Goal: Task Accomplishment & Management: Use online tool/utility

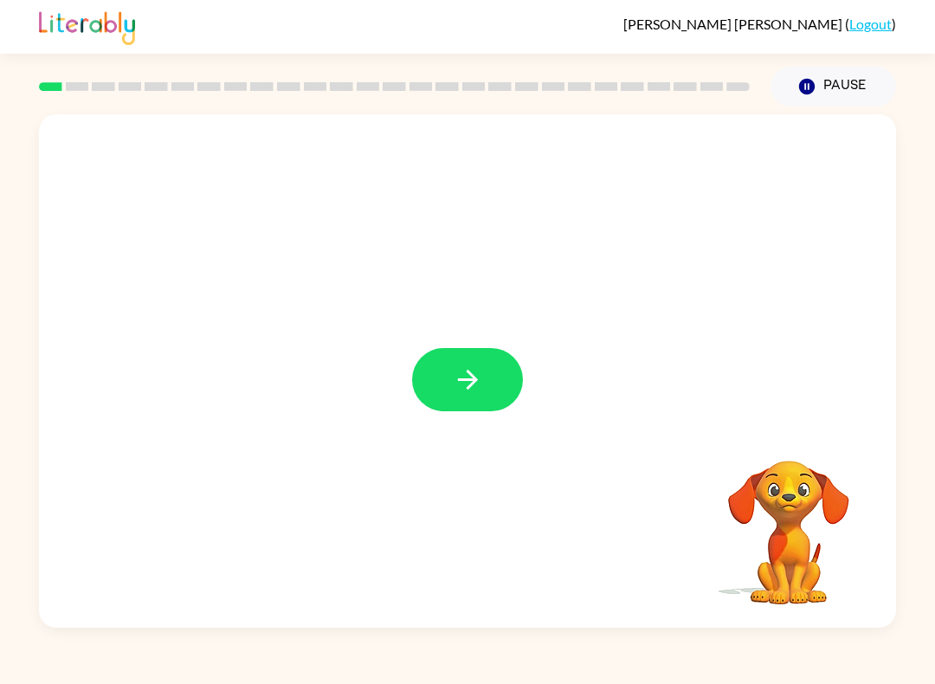
click at [470, 383] on icon "button" at bounding box center [468, 380] width 30 height 30
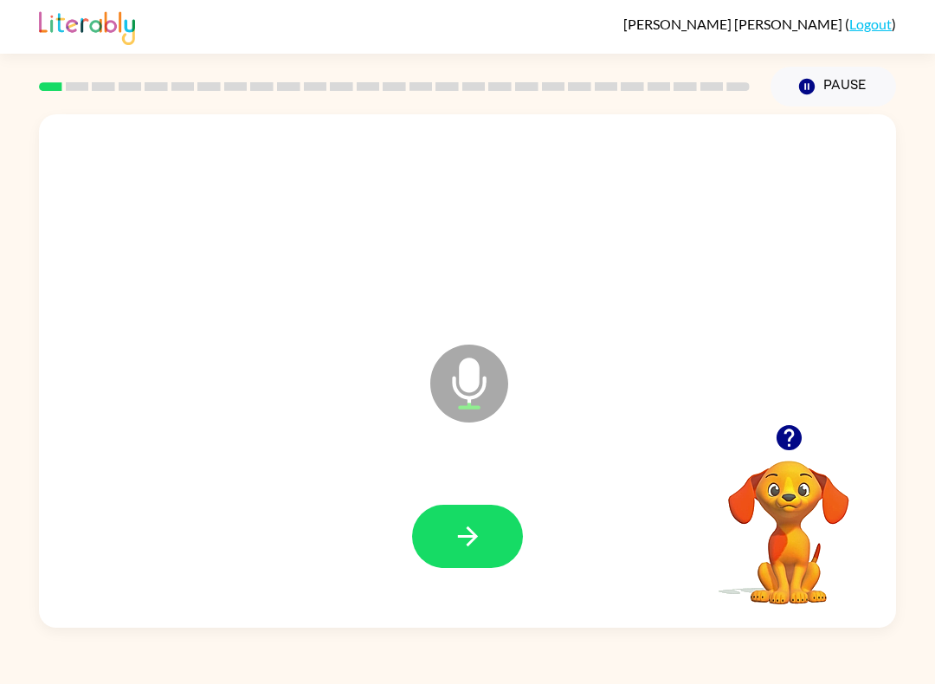
click at [468, 546] on icon "button" at bounding box center [467, 537] width 20 height 20
click at [460, 540] on icon "button" at bounding box center [468, 536] width 30 height 30
click at [480, 527] on icon "button" at bounding box center [468, 536] width 30 height 30
click at [481, 532] on icon "button" at bounding box center [468, 536] width 30 height 30
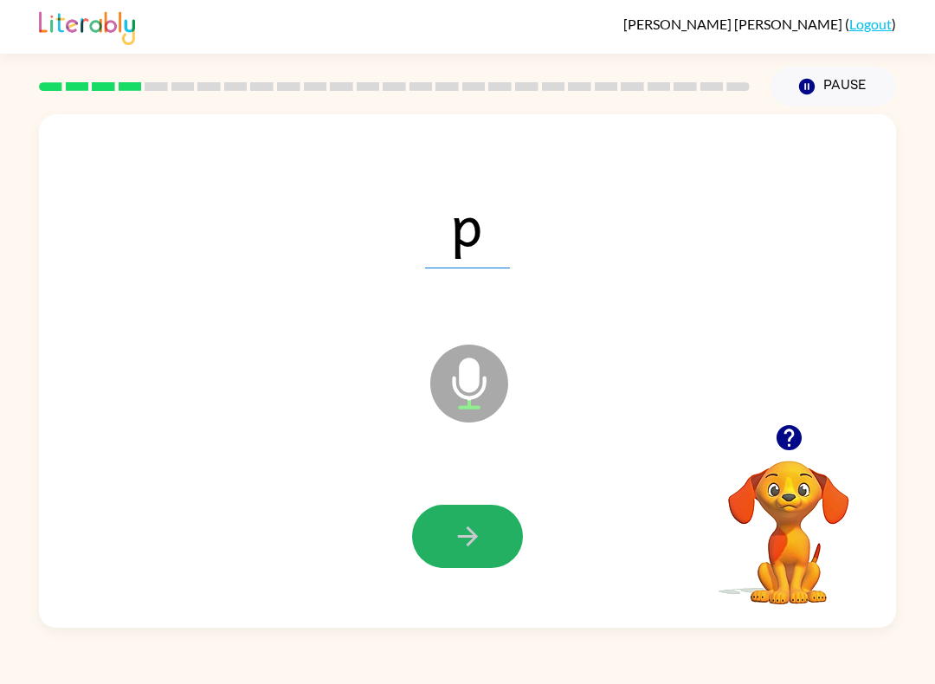
click at [480, 539] on icon "button" at bounding box center [468, 536] width 30 height 30
click at [502, 528] on button "button" at bounding box center [467, 536] width 111 height 63
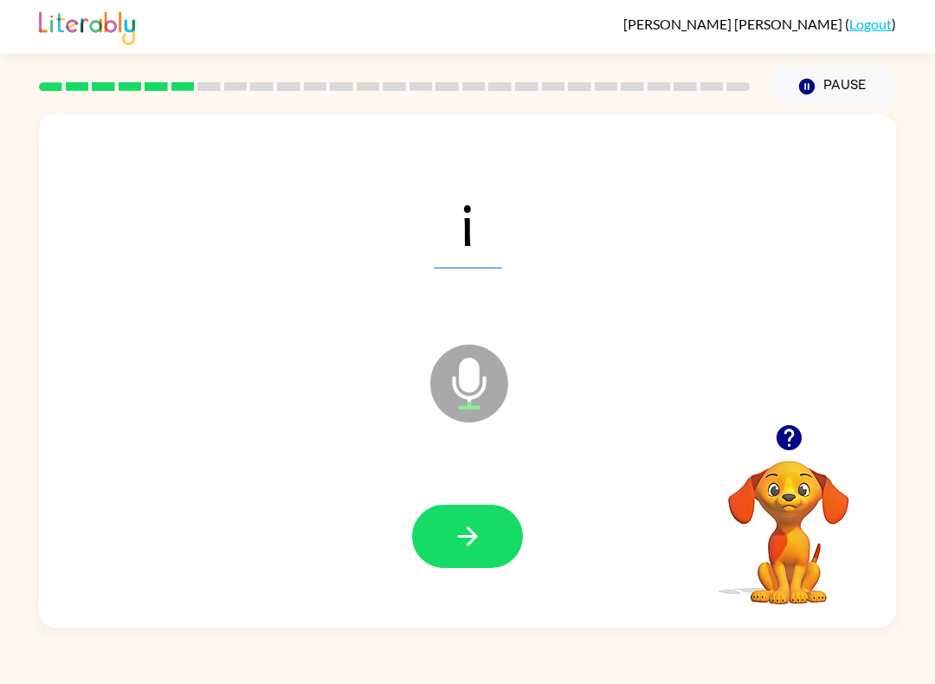
click at [479, 524] on icon "button" at bounding box center [468, 536] width 30 height 30
click at [496, 551] on button "button" at bounding box center [467, 536] width 111 height 63
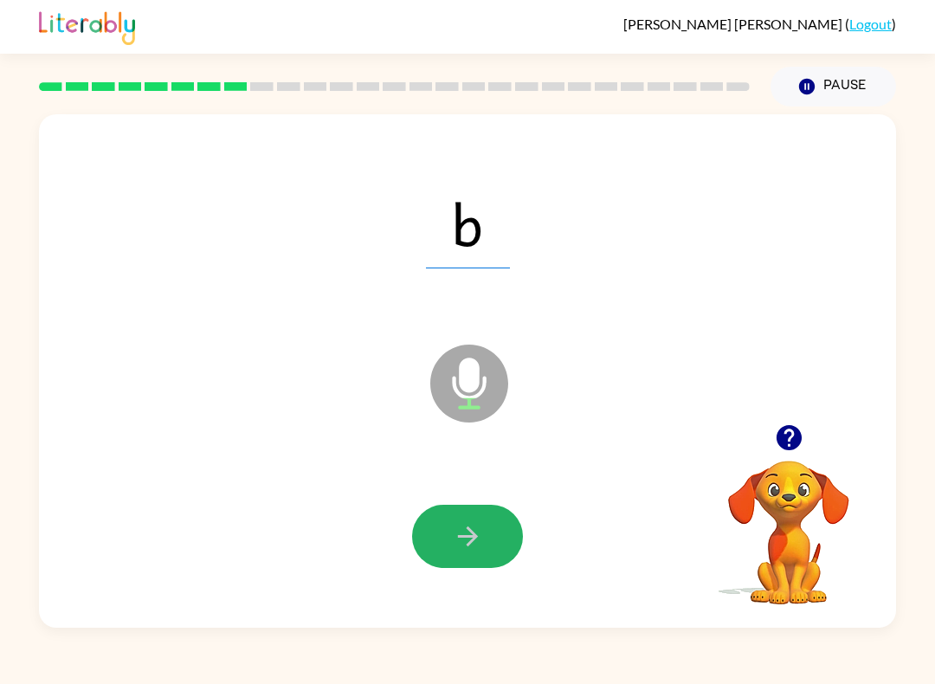
click at [479, 541] on icon "button" at bounding box center [468, 536] width 30 height 30
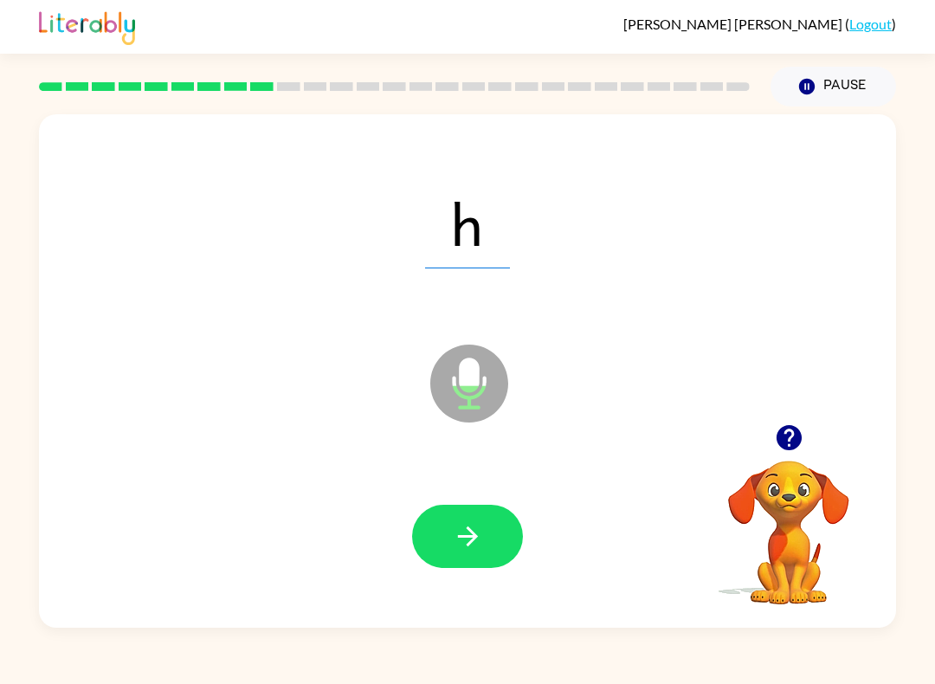
click at [495, 560] on button "button" at bounding box center [467, 536] width 111 height 63
click at [484, 539] on button "button" at bounding box center [467, 536] width 111 height 63
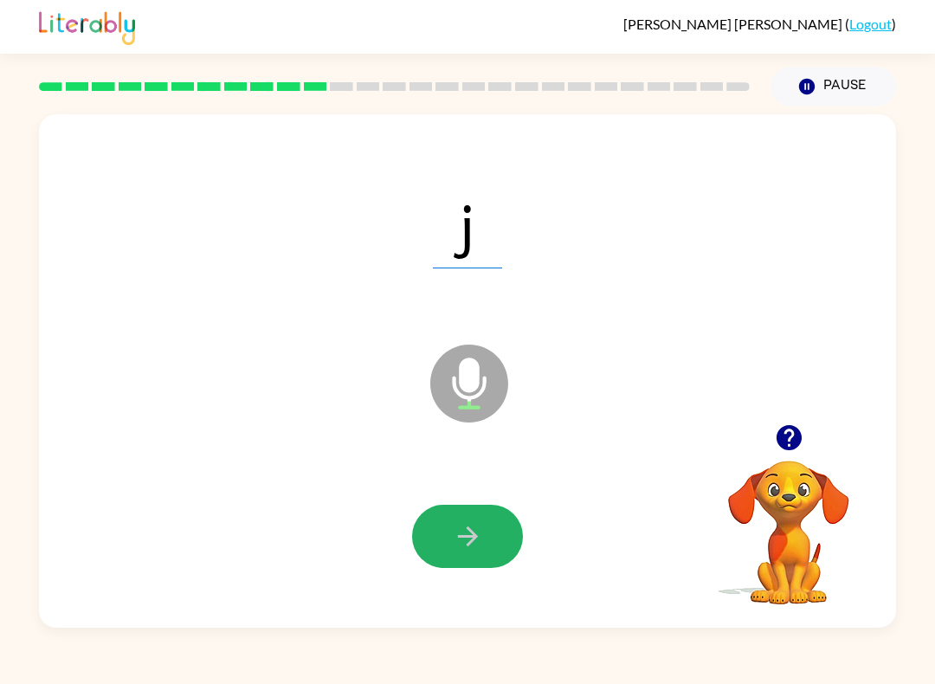
click at [494, 533] on button "button" at bounding box center [467, 536] width 111 height 63
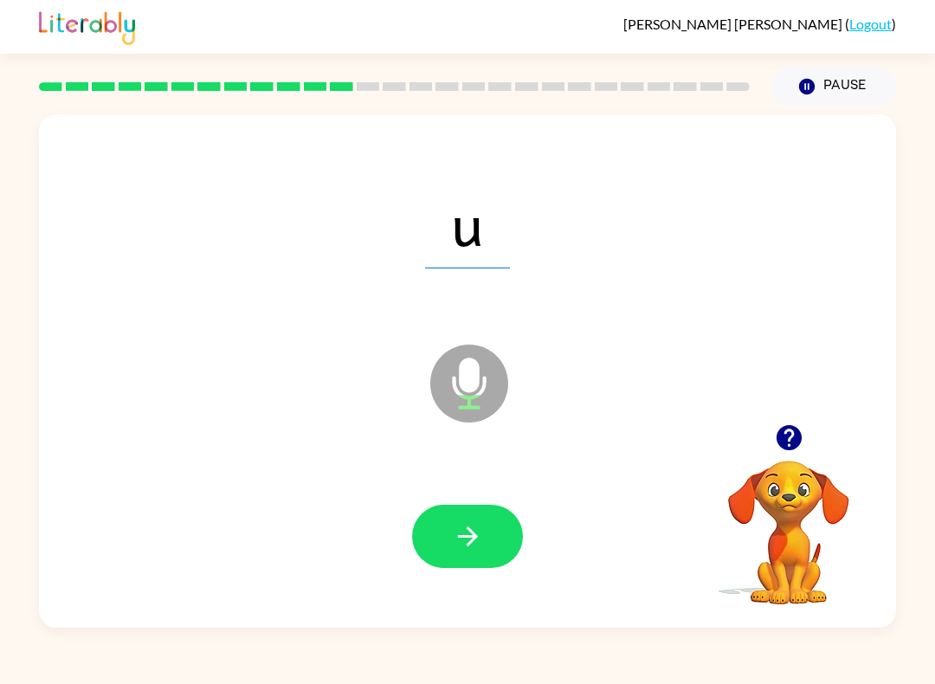
click at [444, 560] on button "button" at bounding box center [467, 536] width 111 height 63
click at [510, 527] on button "button" at bounding box center [467, 536] width 111 height 63
click at [510, 526] on div at bounding box center [467, 536] width 111 height 63
click at [470, 522] on icon "button" at bounding box center [468, 536] width 30 height 30
click at [502, 529] on button "button" at bounding box center [467, 536] width 111 height 63
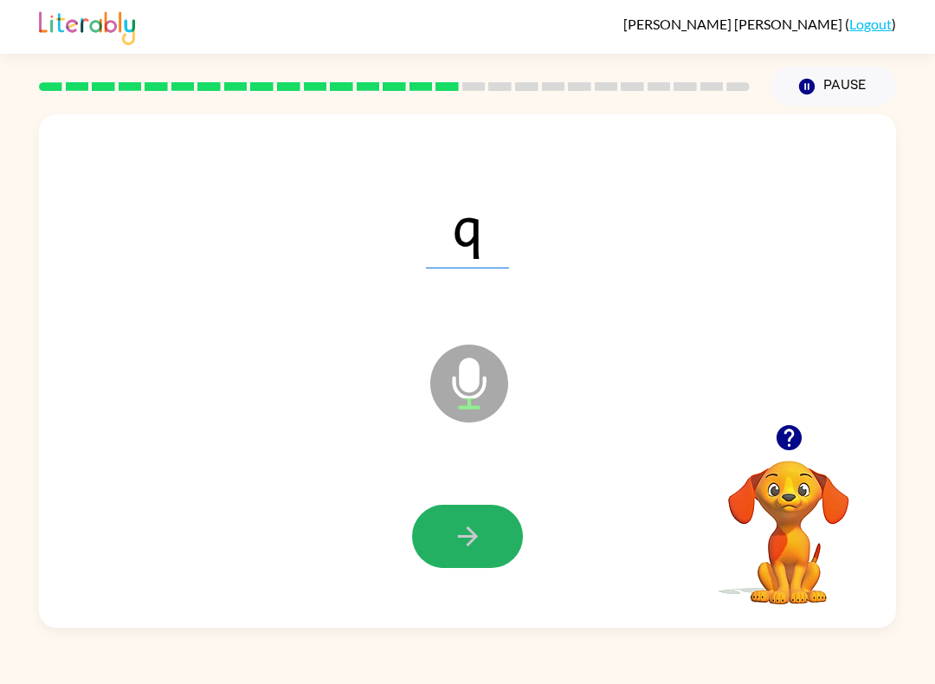
click at [488, 527] on button "button" at bounding box center [467, 536] width 111 height 63
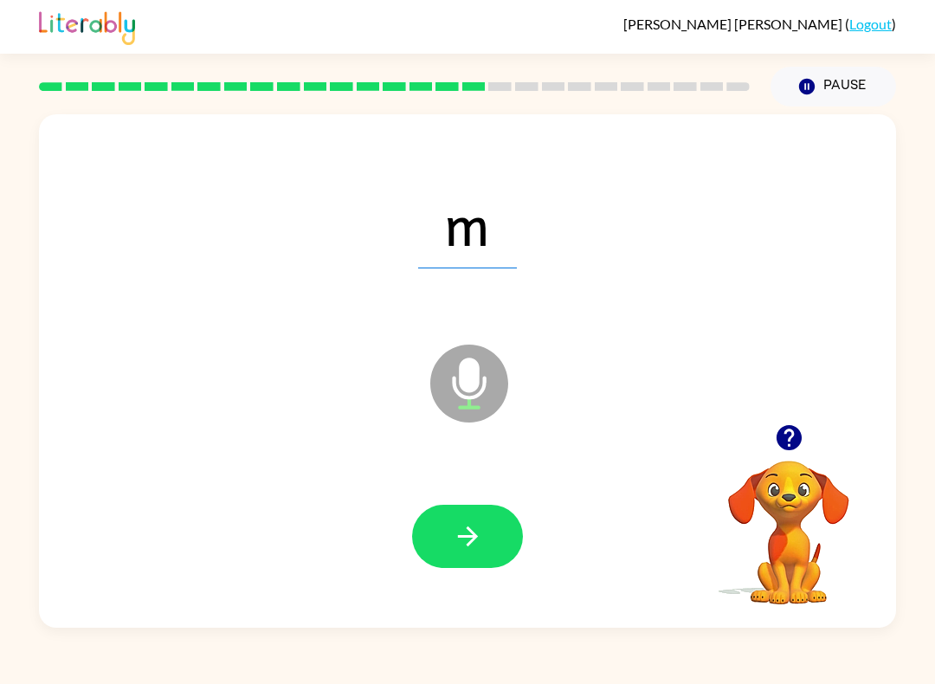
click at [482, 525] on icon "button" at bounding box center [468, 536] width 30 height 30
click at [500, 529] on button "button" at bounding box center [467, 536] width 111 height 63
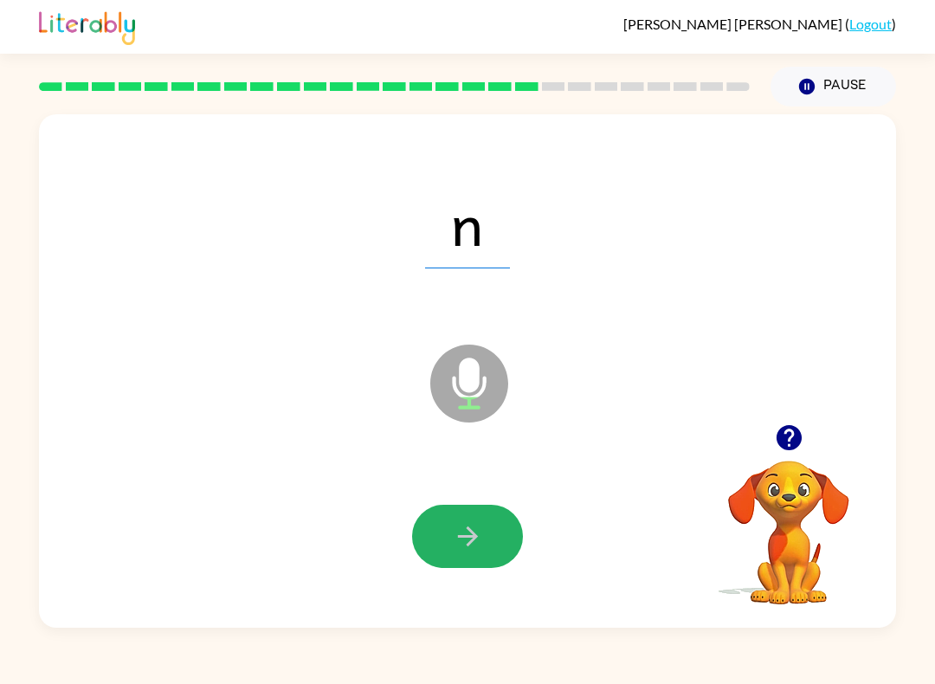
click at [458, 541] on icon "button" at bounding box center [468, 536] width 30 height 30
click at [492, 541] on button "button" at bounding box center [467, 536] width 111 height 63
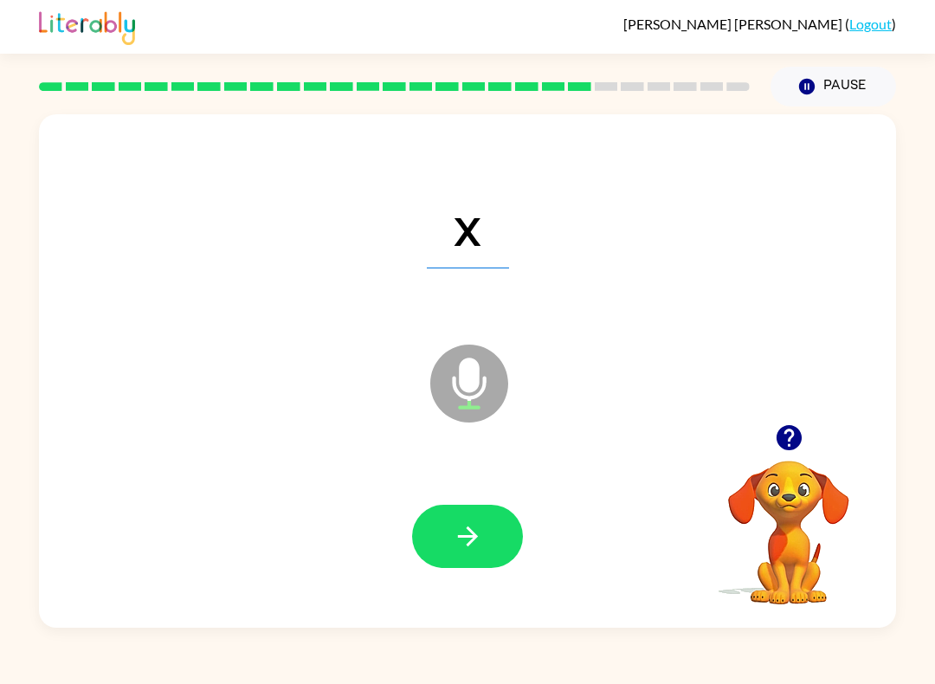
click at [489, 524] on button "button" at bounding box center [467, 536] width 111 height 63
click at [491, 542] on button "button" at bounding box center [467, 536] width 111 height 63
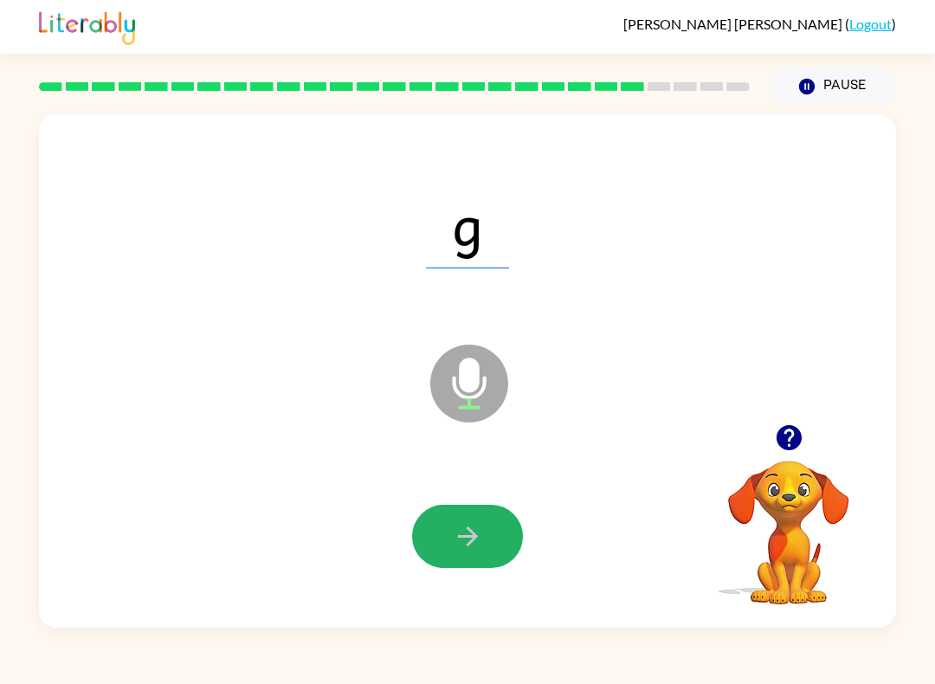
click at [483, 535] on button "button" at bounding box center [467, 536] width 111 height 63
click at [475, 541] on icon "button" at bounding box center [468, 536] width 30 height 30
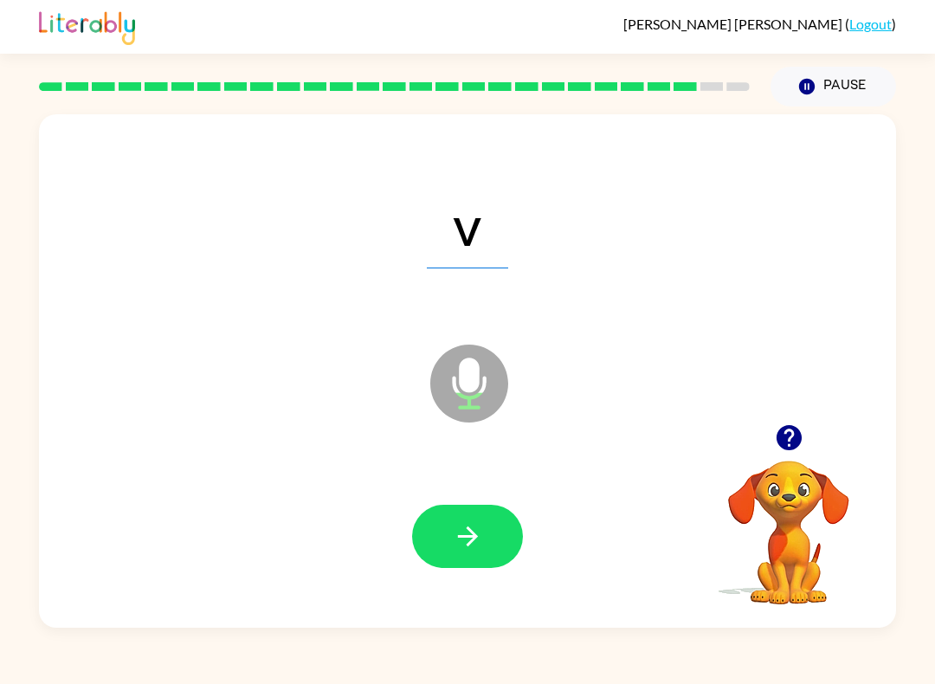
click at [481, 539] on icon "button" at bounding box center [468, 536] width 30 height 30
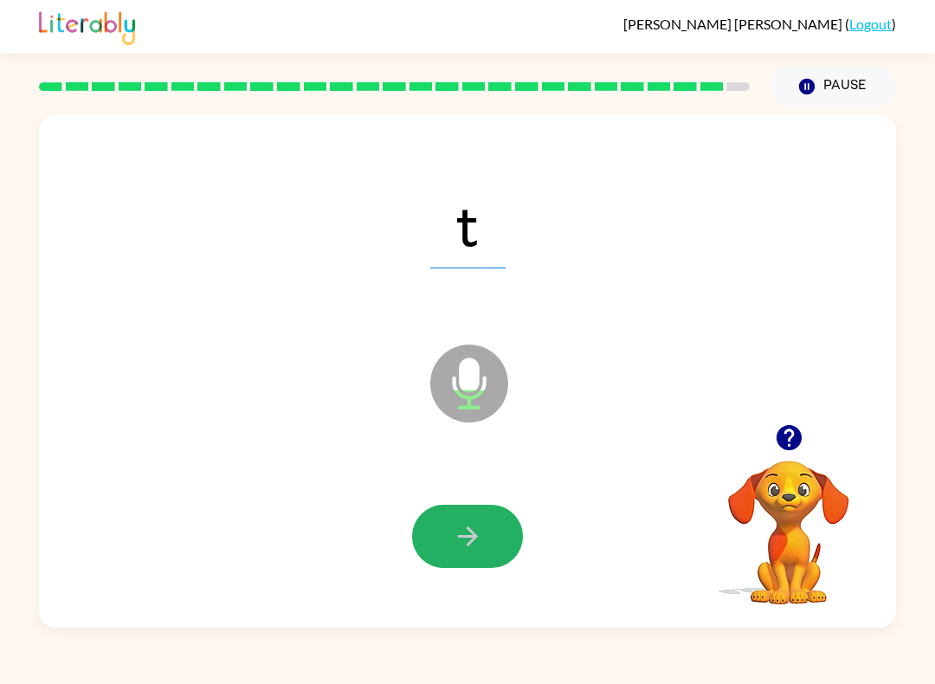
click at [465, 548] on icon "button" at bounding box center [468, 536] width 30 height 30
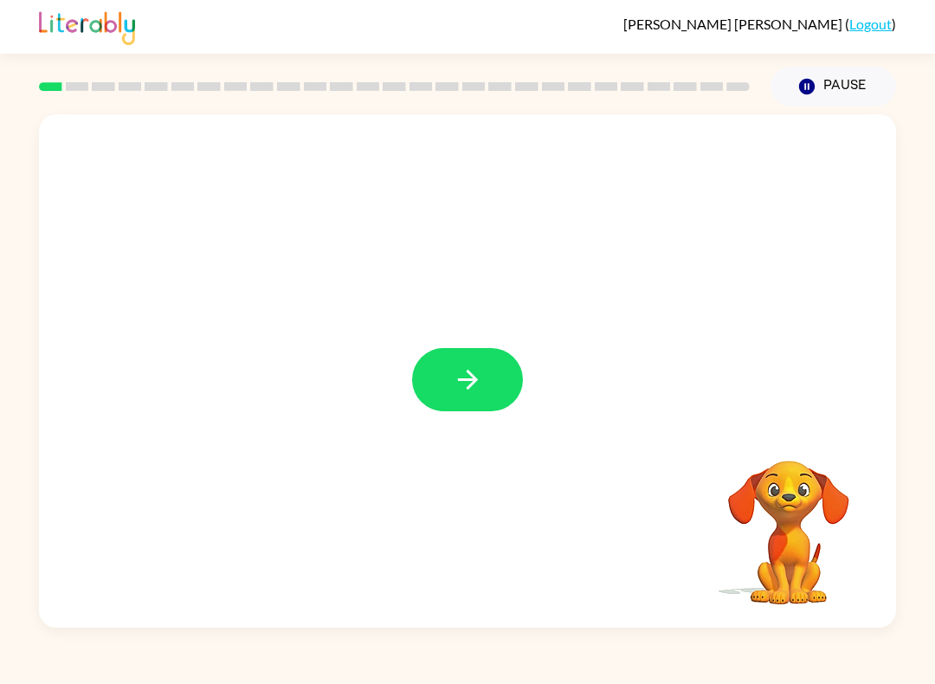
click at [476, 385] on icon "button" at bounding box center [468, 380] width 30 height 30
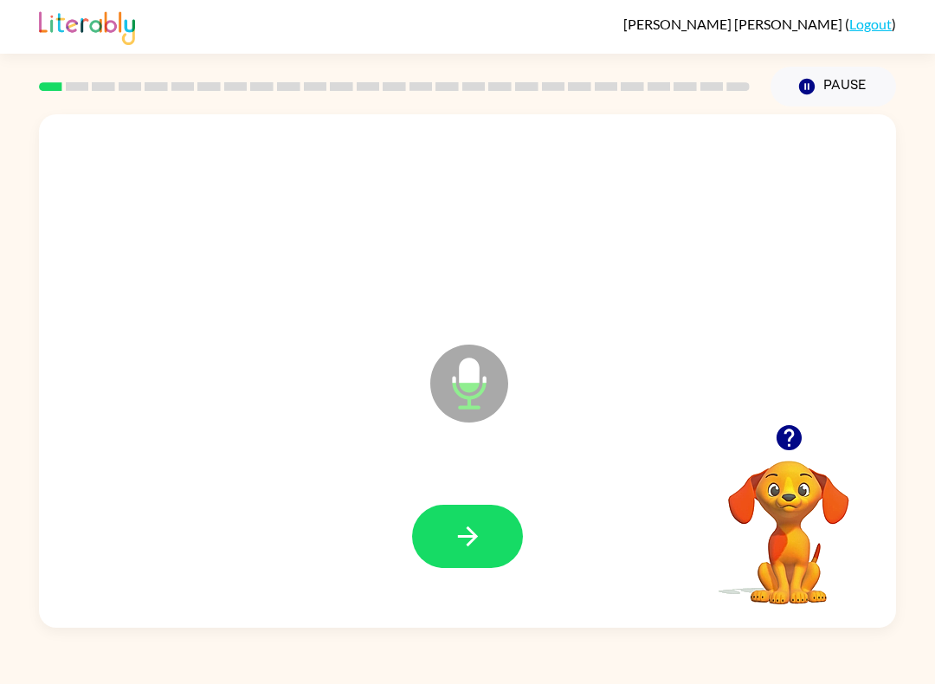
click at [474, 528] on icon "button" at bounding box center [468, 536] width 30 height 30
click at [481, 539] on icon "button" at bounding box center [468, 536] width 30 height 30
click at [470, 538] on icon "button" at bounding box center [467, 537] width 20 height 20
click at [481, 538] on icon "button" at bounding box center [468, 536] width 30 height 30
click at [487, 550] on button "button" at bounding box center [467, 536] width 111 height 63
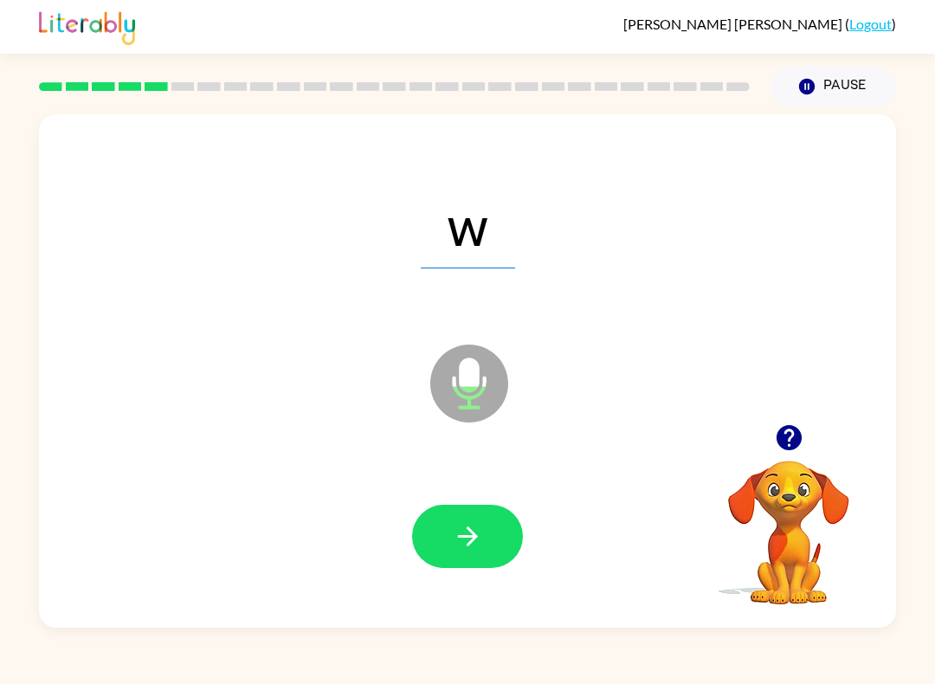
click at [467, 522] on icon "button" at bounding box center [468, 536] width 30 height 30
click at [503, 537] on button "button" at bounding box center [467, 536] width 111 height 63
click at [475, 552] on icon "button" at bounding box center [468, 536] width 30 height 30
click at [480, 551] on icon "button" at bounding box center [468, 536] width 30 height 30
click at [468, 537] on icon "button" at bounding box center [467, 537] width 20 height 20
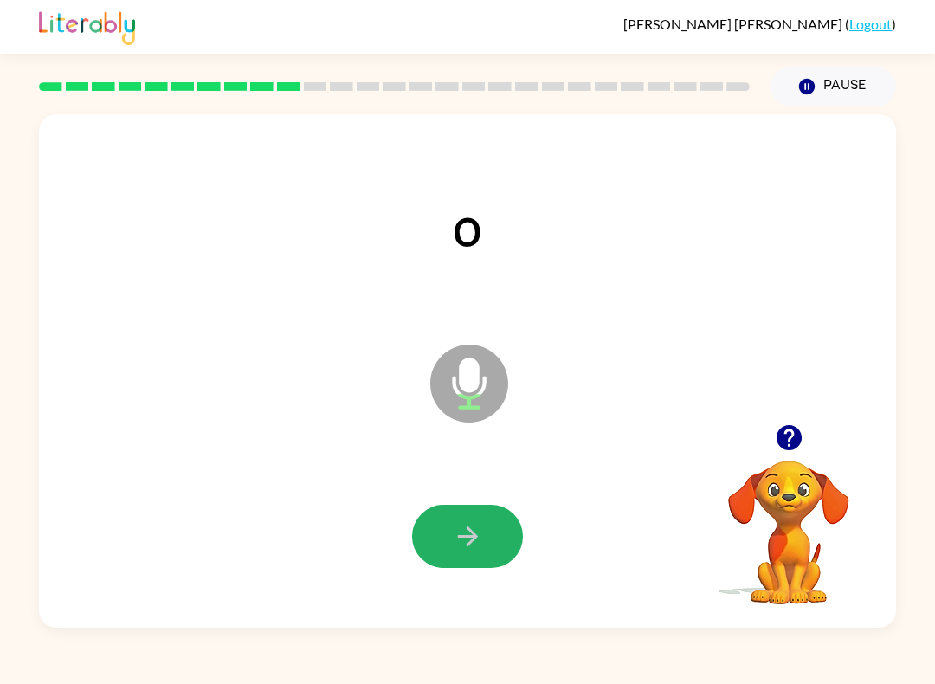
click at [502, 537] on button "button" at bounding box center [467, 536] width 111 height 63
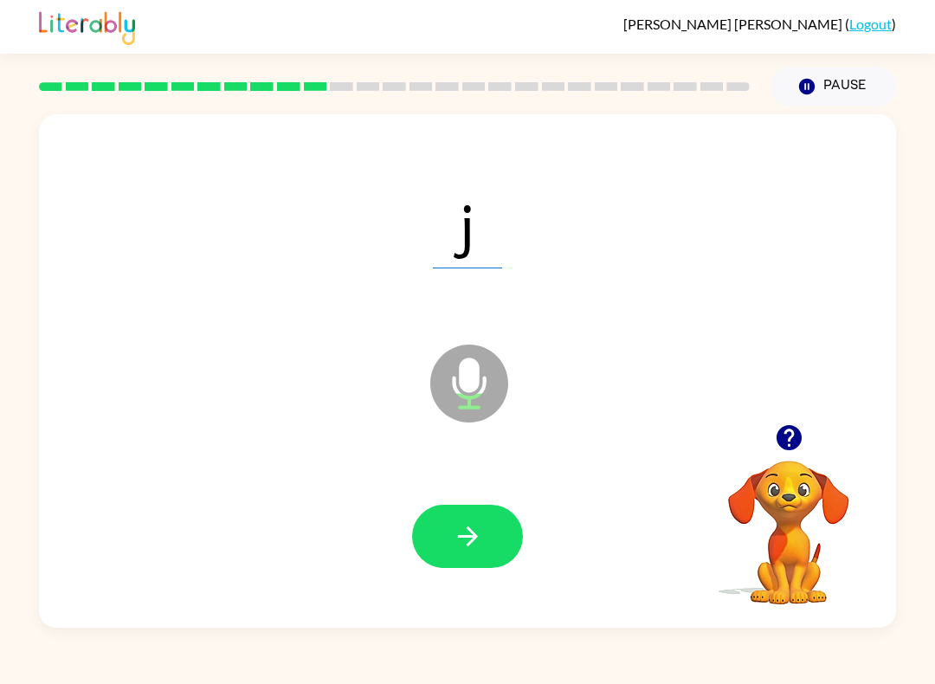
click at [468, 546] on icon "button" at bounding box center [467, 537] width 20 height 20
click at [455, 536] on icon "button" at bounding box center [468, 536] width 30 height 30
click at [473, 554] on button "button" at bounding box center [467, 536] width 111 height 63
click at [466, 533] on icon "button" at bounding box center [468, 536] width 30 height 30
click at [462, 536] on icon "button" at bounding box center [468, 536] width 30 height 30
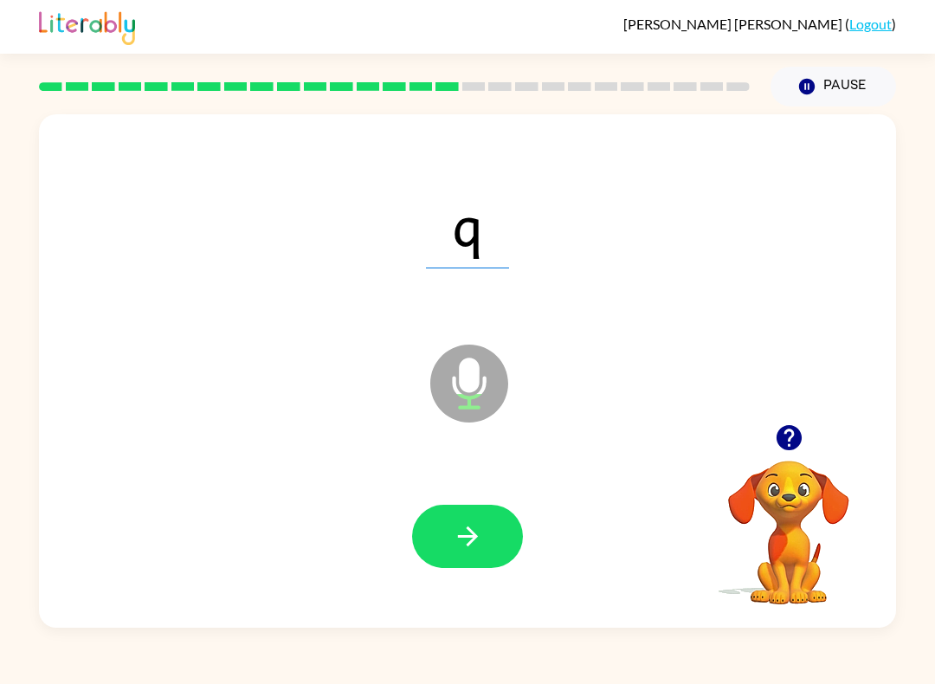
click at [471, 521] on button "button" at bounding box center [467, 536] width 111 height 63
click at [481, 522] on icon "button" at bounding box center [468, 536] width 30 height 30
click at [471, 552] on button "button" at bounding box center [467, 536] width 111 height 63
click at [469, 531] on icon "button" at bounding box center [467, 537] width 20 height 20
click at [448, 545] on button "button" at bounding box center [467, 536] width 111 height 63
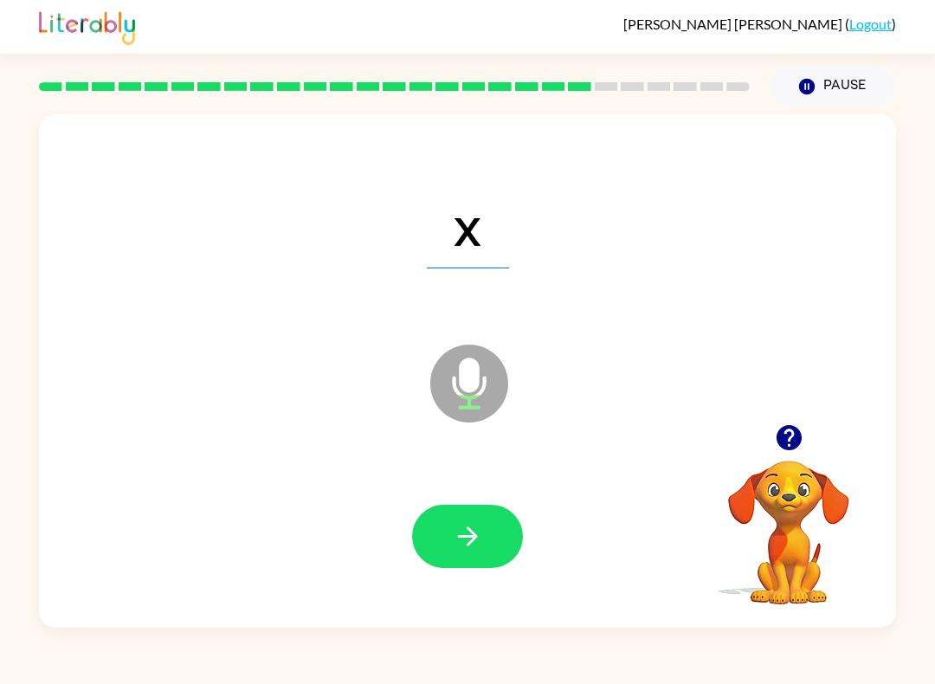
click at [471, 539] on icon "button" at bounding box center [468, 536] width 30 height 30
click at [480, 522] on icon "button" at bounding box center [468, 536] width 30 height 30
click at [494, 540] on button "button" at bounding box center [467, 536] width 111 height 63
click at [470, 524] on icon "button" at bounding box center [468, 536] width 30 height 30
click at [457, 547] on icon "button" at bounding box center [468, 536] width 30 height 30
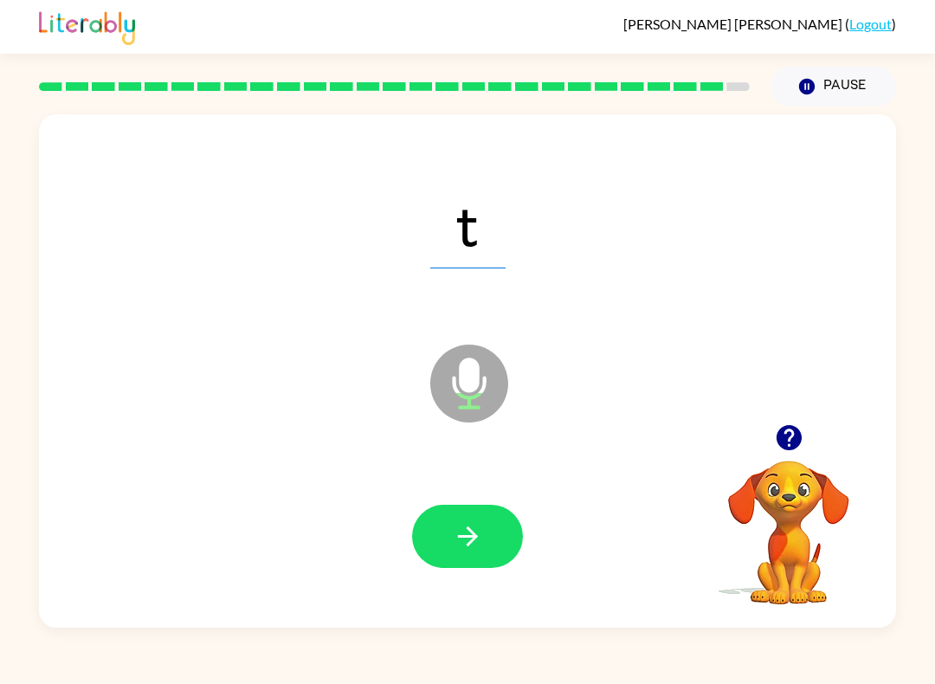
click at [486, 536] on button "button" at bounding box center [467, 536] width 111 height 63
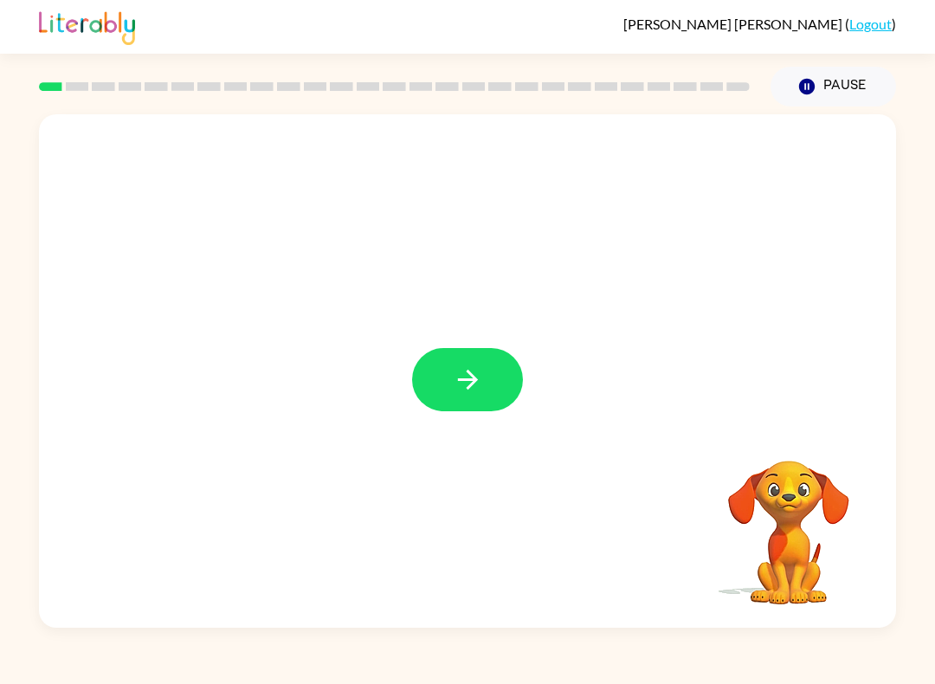
click at [469, 381] on icon "button" at bounding box center [467, 380] width 20 height 20
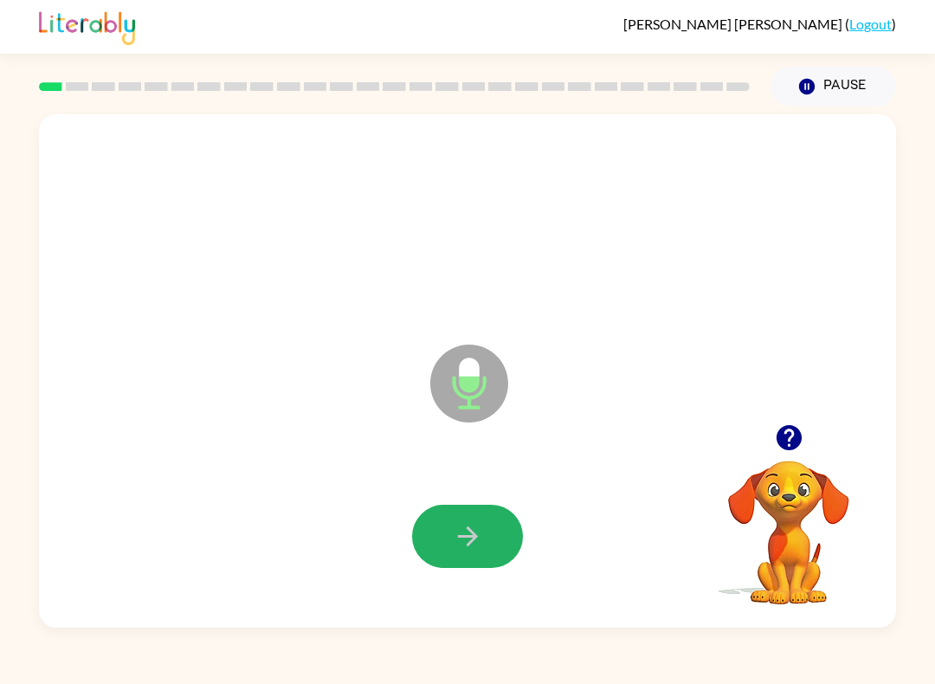
click at [443, 517] on button "button" at bounding box center [467, 536] width 111 height 63
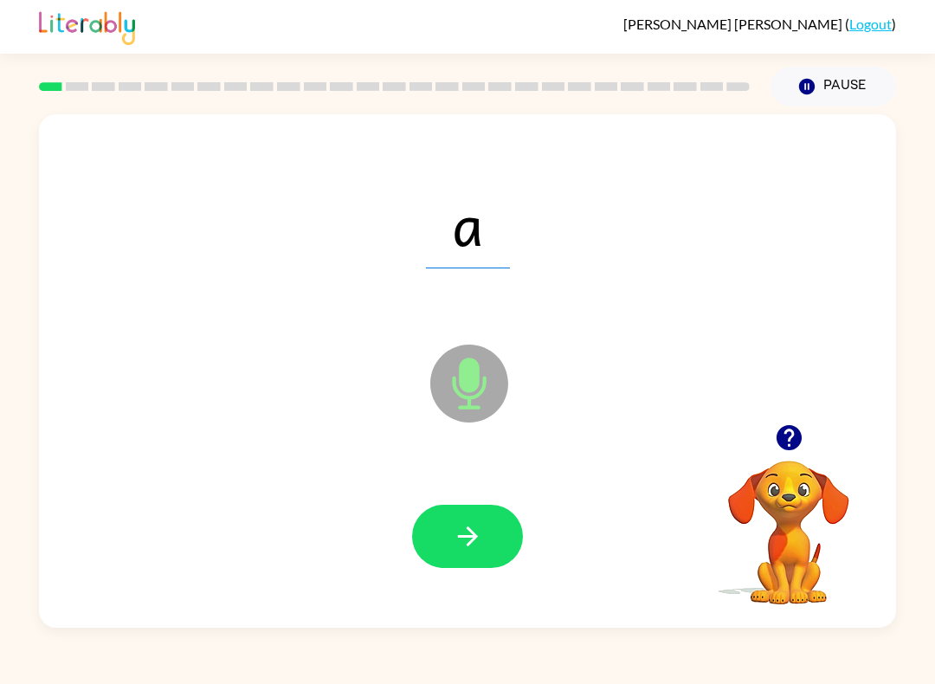
click at [481, 530] on icon "button" at bounding box center [468, 536] width 30 height 30
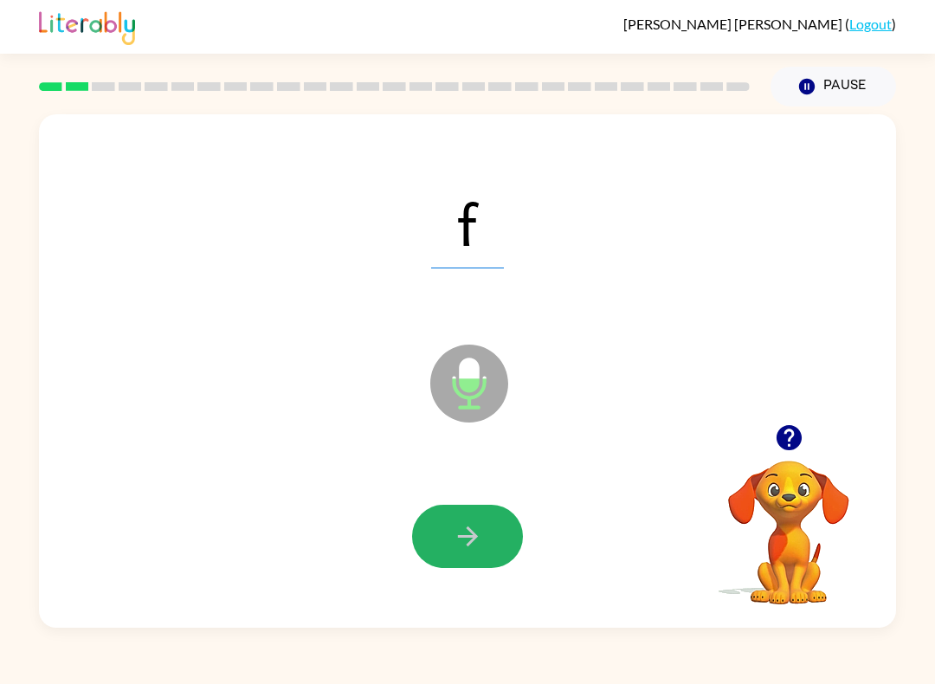
click at [473, 535] on icon "button" at bounding box center [467, 537] width 20 height 20
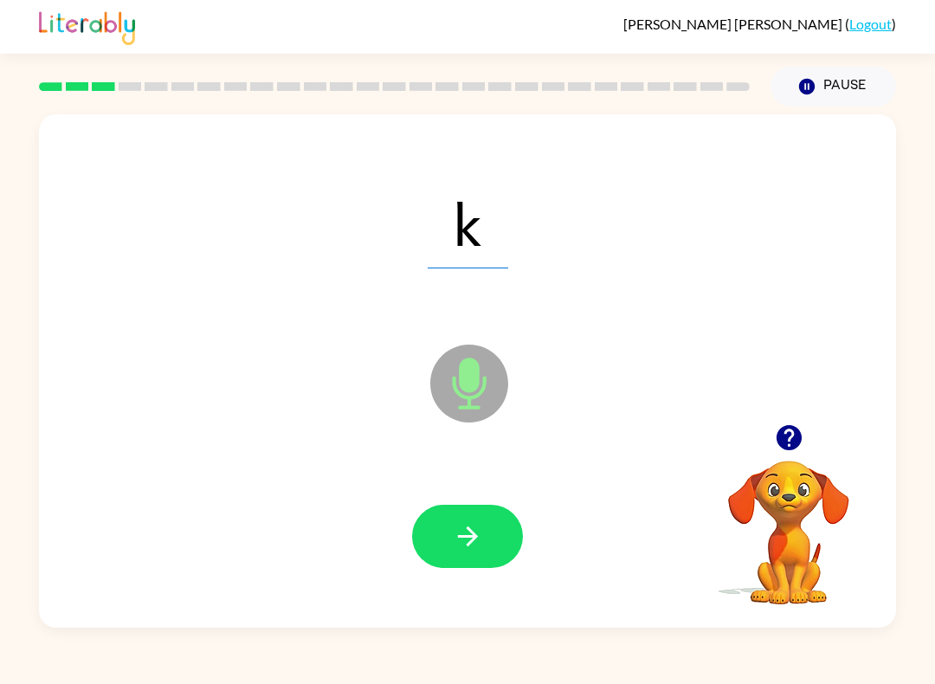
click at [481, 507] on button "button" at bounding box center [467, 536] width 111 height 63
click at [462, 531] on icon "button" at bounding box center [468, 536] width 30 height 30
click at [471, 532] on icon "button" at bounding box center [467, 537] width 20 height 20
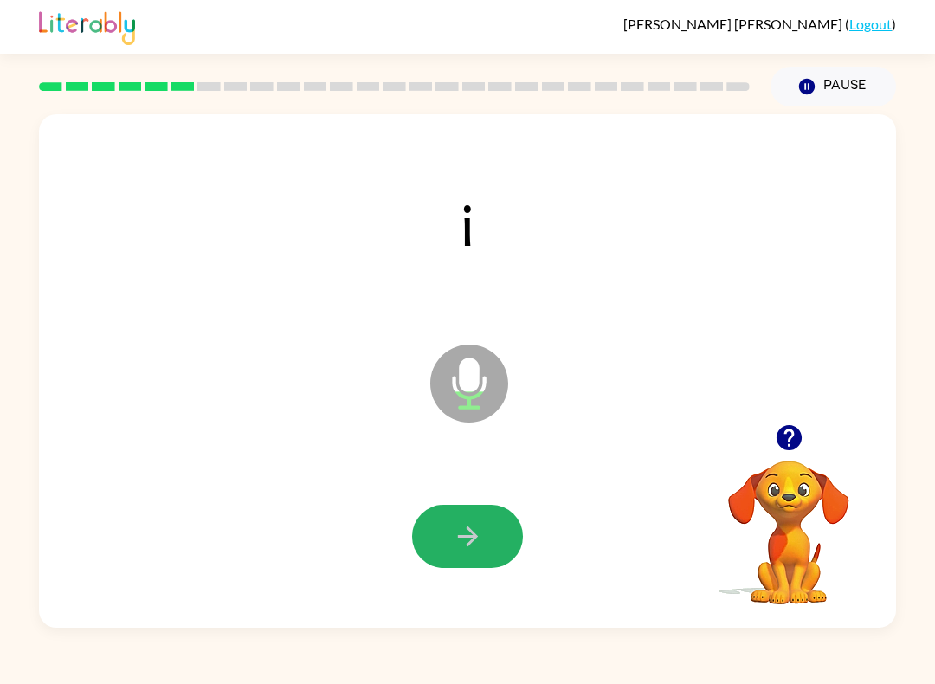
click at [471, 525] on icon "button" at bounding box center [468, 536] width 30 height 30
click at [475, 553] on button "button" at bounding box center [467, 536] width 111 height 63
click at [473, 520] on button "button" at bounding box center [467, 536] width 111 height 63
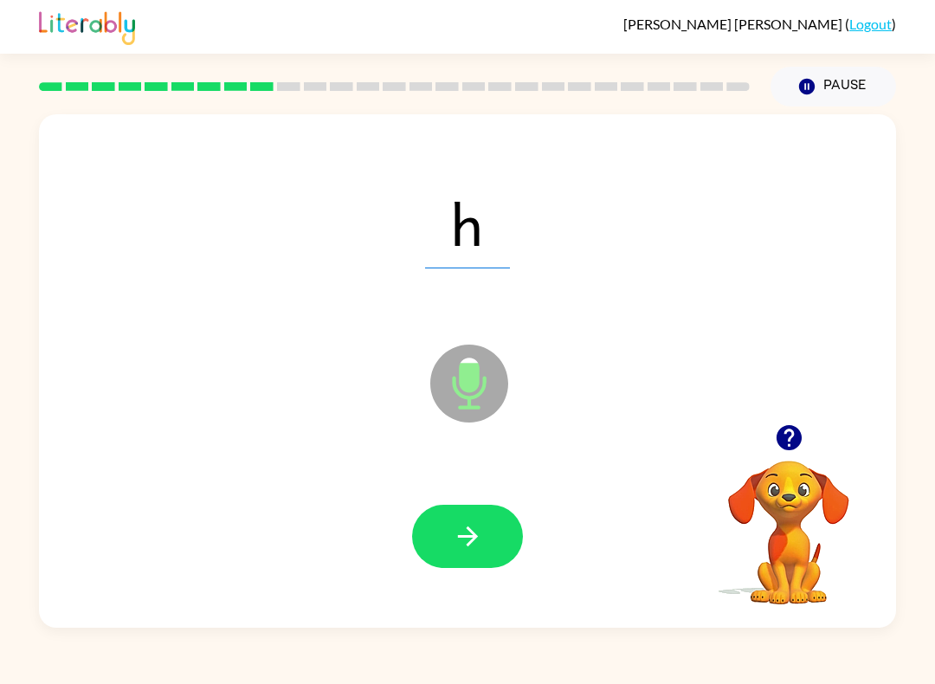
click at [478, 527] on icon "button" at bounding box center [468, 536] width 30 height 30
click at [467, 523] on icon "button" at bounding box center [468, 536] width 30 height 30
click at [477, 517] on button "button" at bounding box center [467, 536] width 111 height 63
click at [478, 520] on button "button" at bounding box center [467, 536] width 111 height 63
click at [471, 527] on icon "button" at bounding box center [468, 536] width 30 height 30
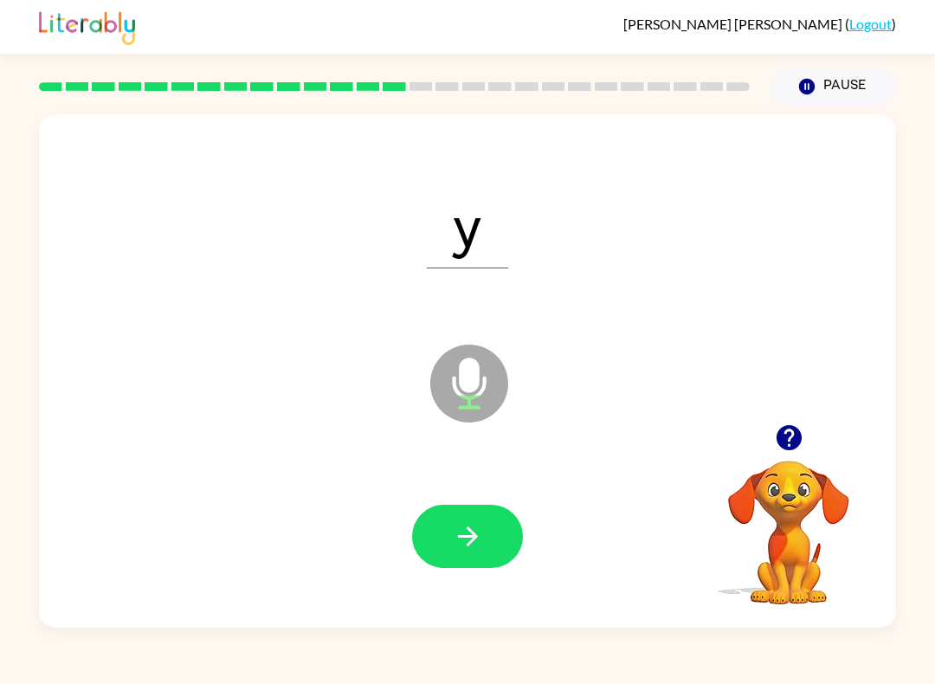
click at [458, 519] on button "button" at bounding box center [467, 536] width 111 height 63
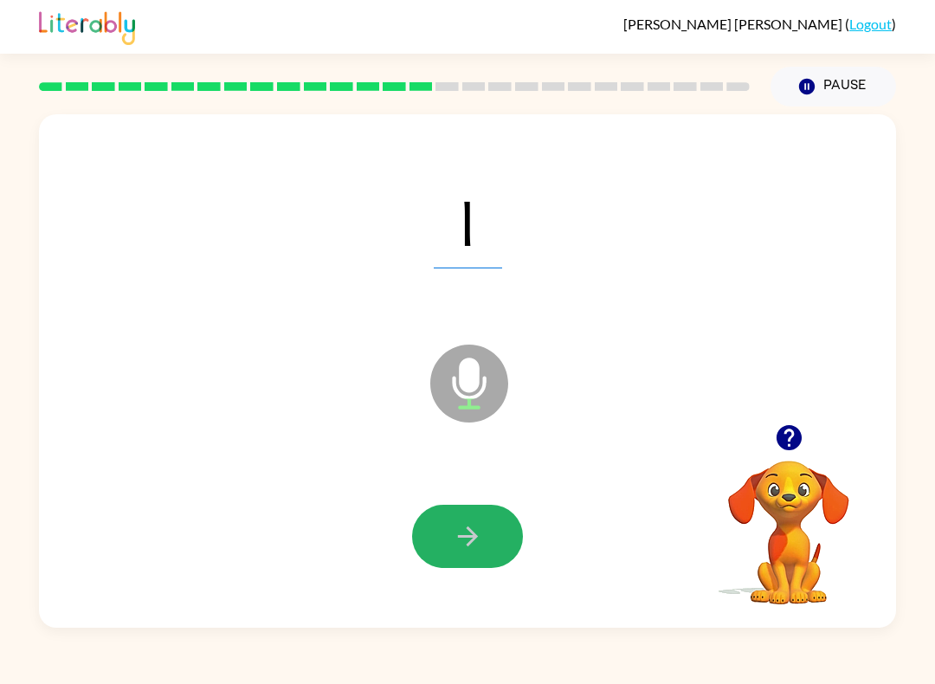
click at [462, 521] on button "button" at bounding box center [467, 536] width 111 height 63
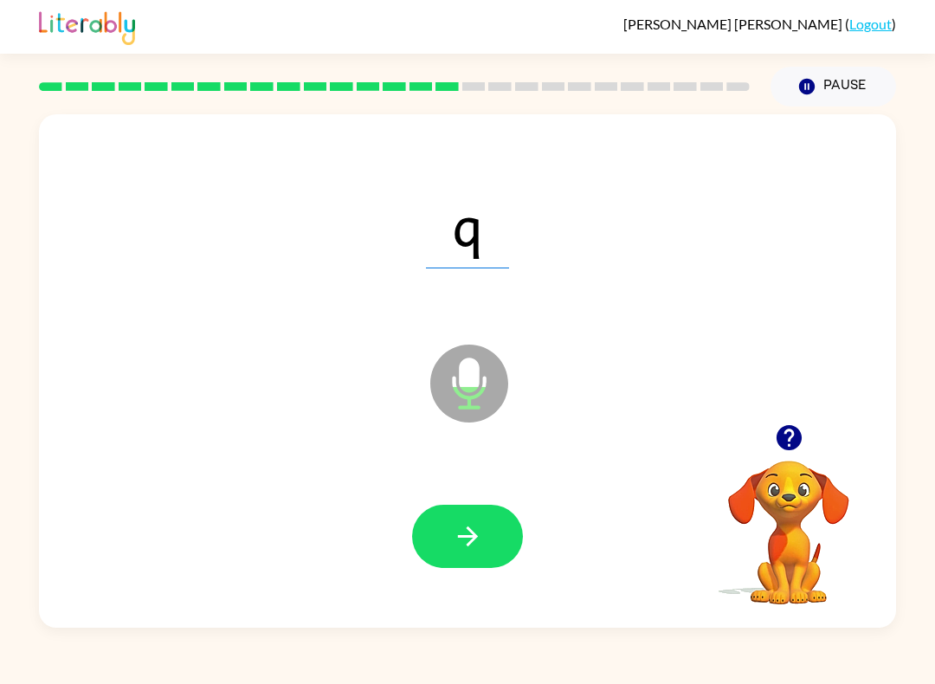
click at [475, 529] on icon "button" at bounding box center [468, 536] width 30 height 30
click at [474, 509] on button "button" at bounding box center [467, 536] width 111 height 63
click at [471, 520] on button "button" at bounding box center [467, 536] width 111 height 63
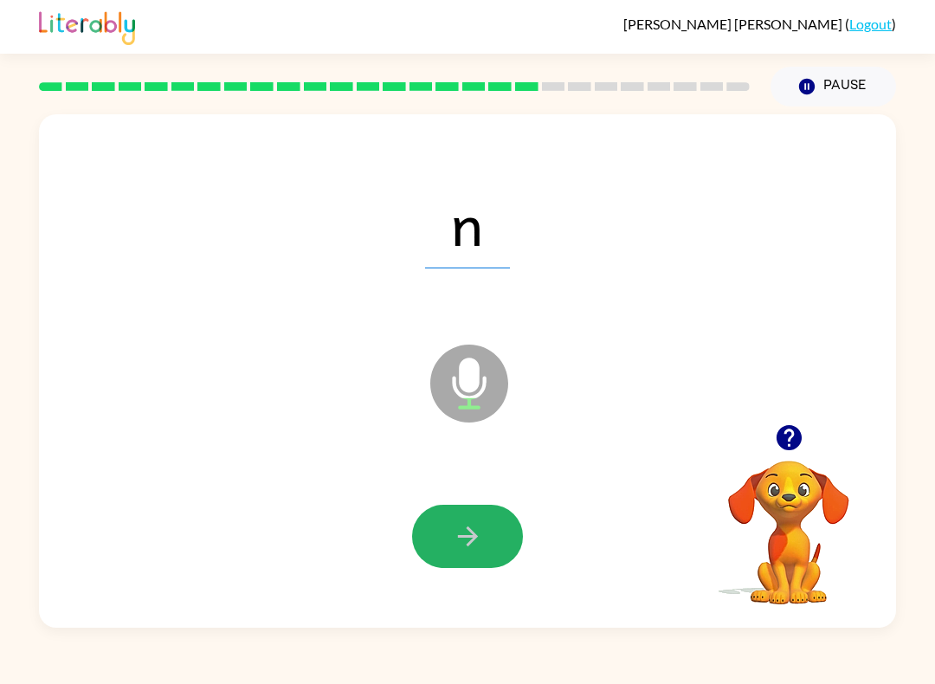
click at [470, 512] on button "button" at bounding box center [467, 536] width 111 height 63
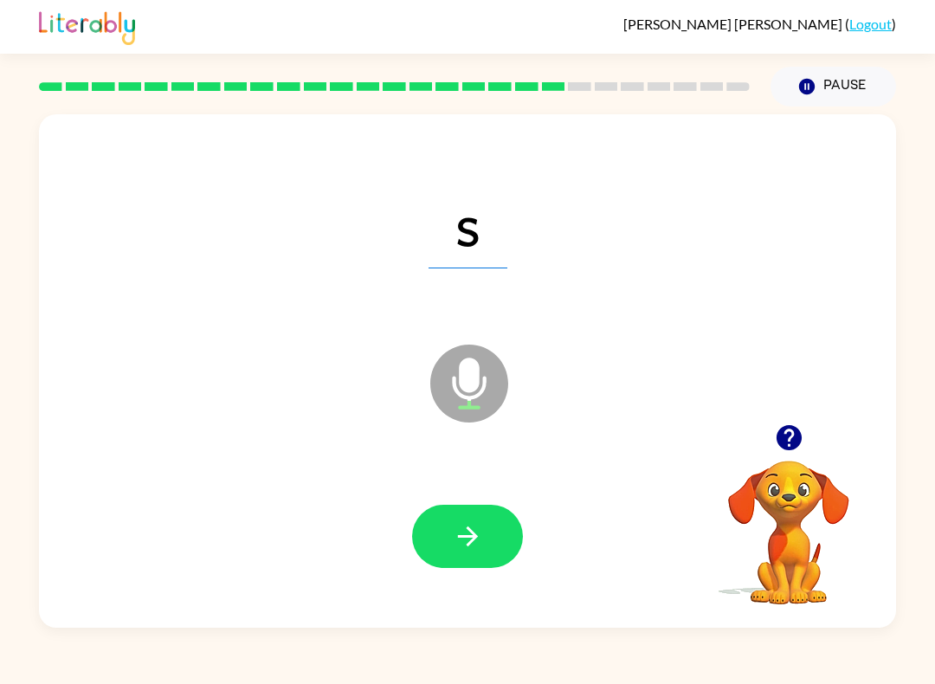
click at [475, 527] on icon "button" at bounding box center [468, 536] width 30 height 30
click at [471, 530] on icon "button" at bounding box center [468, 536] width 30 height 30
click at [474, 526] on icon "button" at bounding box center [468, 536] width 30 height 30
click at [483, 532] on button "button" at bounding box center [467, 536] width 111 height 63
click at [467, 527] on icon "button" at bounding box center [468, 536] width 30 height 30
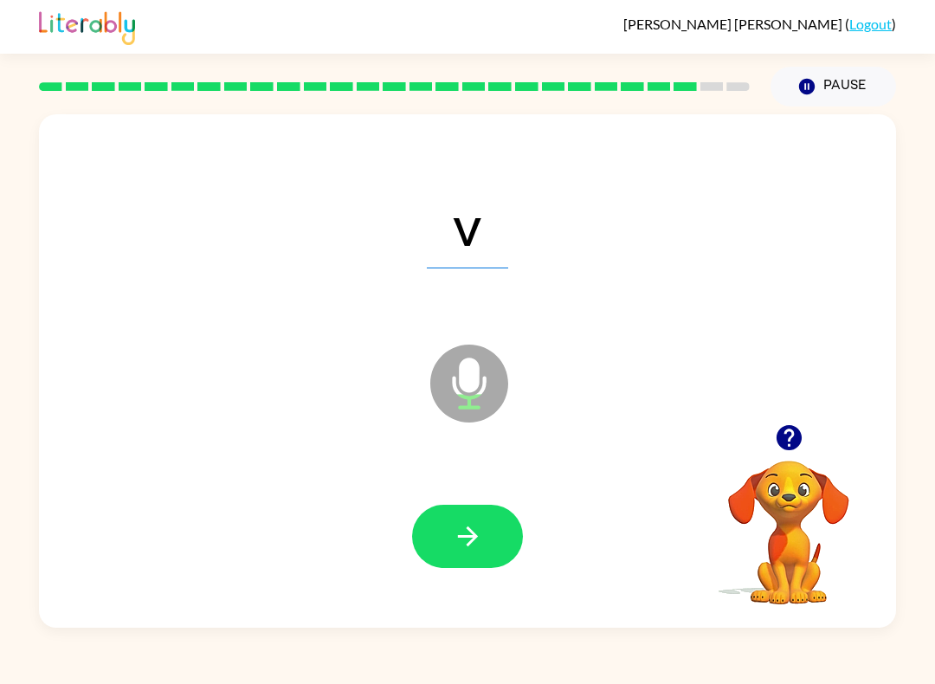
click at [485, 527] on button "button" at bounding box center [467, 536] width 111 height 63
click at [466, 536] on icon "button" at bounding box center [468, 536] width 30 height 30
